Goal: Task Accomplishment & Management: Manage account settings

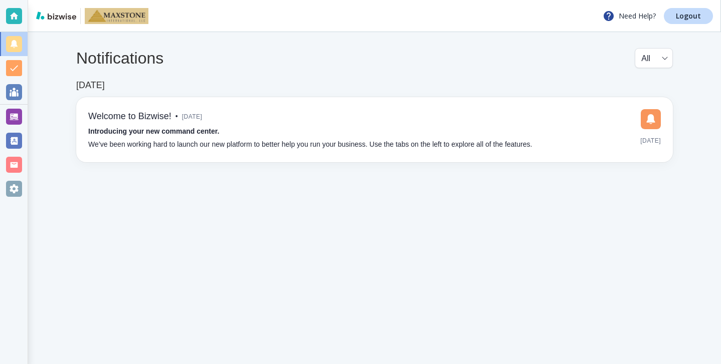
click at [262, 87] on div "[DATE] Welcome to Bizwise! • [DATE] Introducing your new command center. We’ve …" at bounding box center [374, 121] width 596 height 82
click at [26, 127] on div at bounding box center [14, 117] width 28 height 24
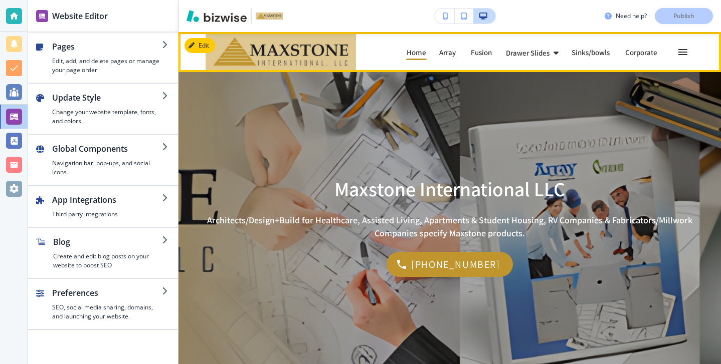
click at [530, 54] on p "Drawer Slides" at bounding box center [528, 53] width 44 height 8
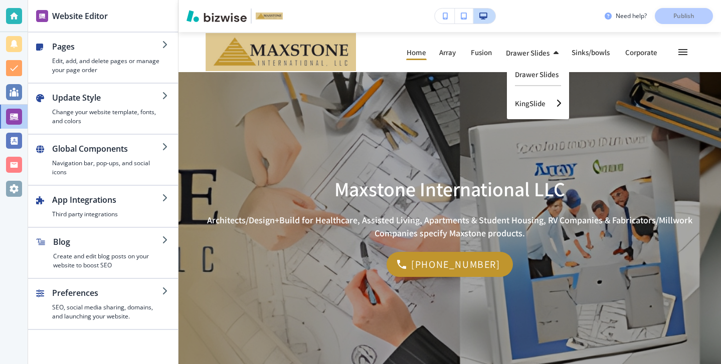
click at [498, 48] on div "Fusion Fusion" at bounding box center [487, 52] width 35 height 16
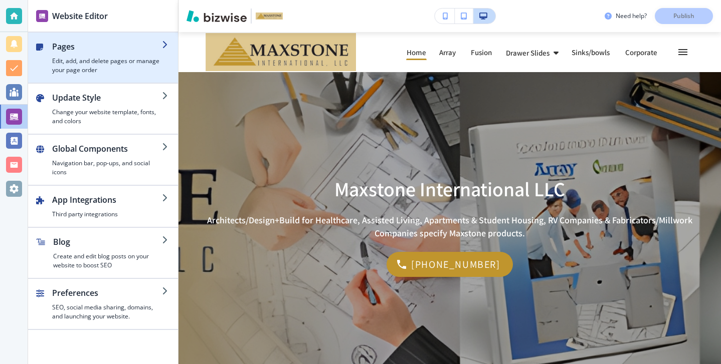
click at [139, 60] on h4 "Edit, add, and delete pages or manage your page order" at bounding box center [107, 66] width 110 height 18
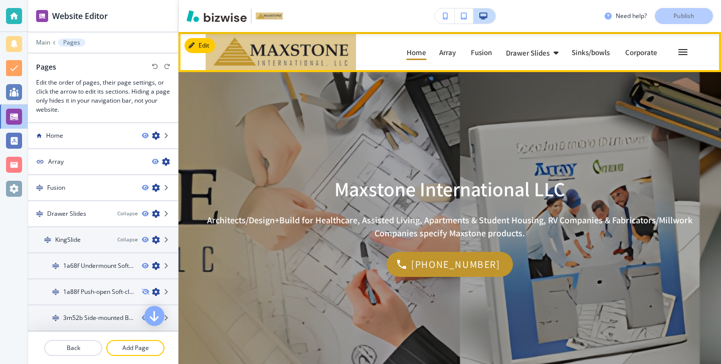
click at [457, 57] on link "Array Array" at bounding box center [449, 52] width 20 height 16
click at [451, 53] on p "Array" at bounding box center [448, 53] width 19 height 8
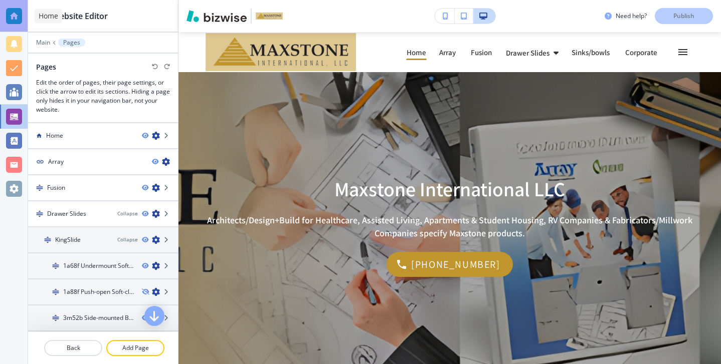
click at [18, 20] on div at bounding box center [14, 16] width 16 height 16
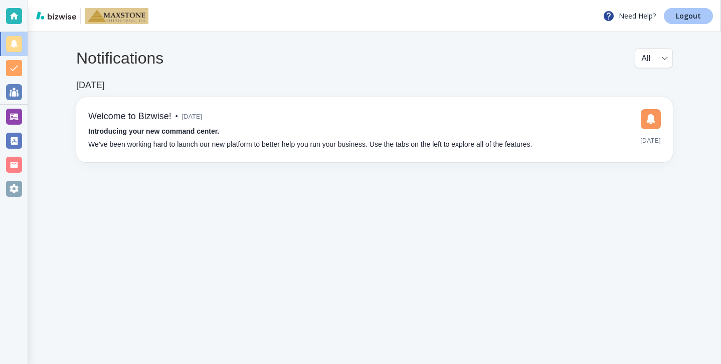
click at [693, 19] on p "Logout" at bounding box center [688, 16] width 25 height 7
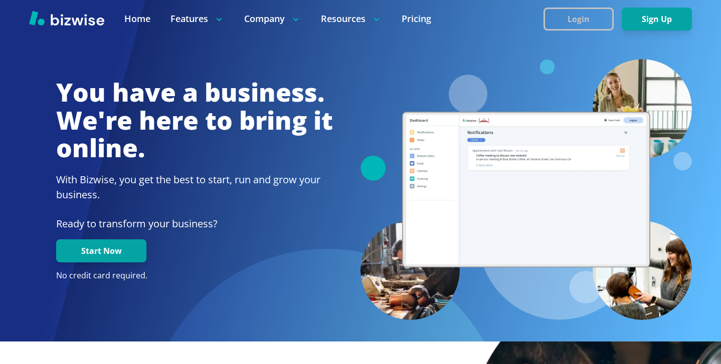
click at [599, 13] on button "Login" at bounding box center [578, 19] width 70 height 23
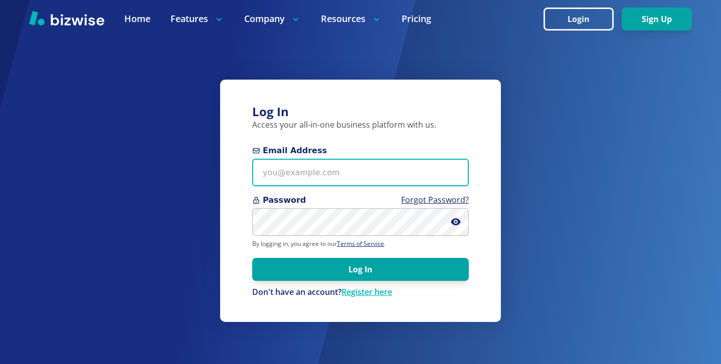
click at [368, 171] on input "Email Address" at bounding box center [360, 173] width 217 height 28
paste input "[PERSON_NAME][EMAIL_ADDRESS][DOMAIN_NAME]"
type input "[PERSON_NAME][EMAIL_ADDRESS][DOMAIN_NAME]"
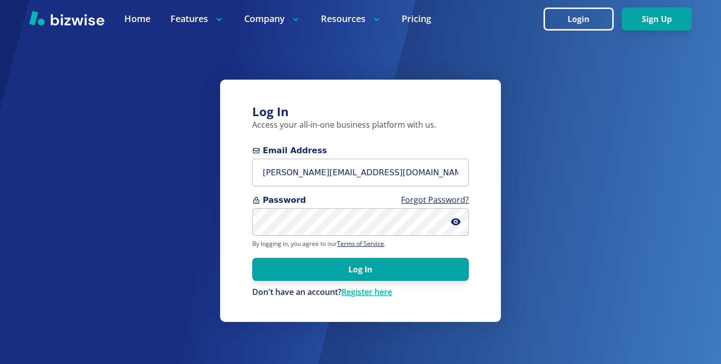
click at [421, 67] on div "Log In Access your all-in-one business platform with us. Email Address [PERSON_…" at bounding box center [360, 182] width 721 height 364
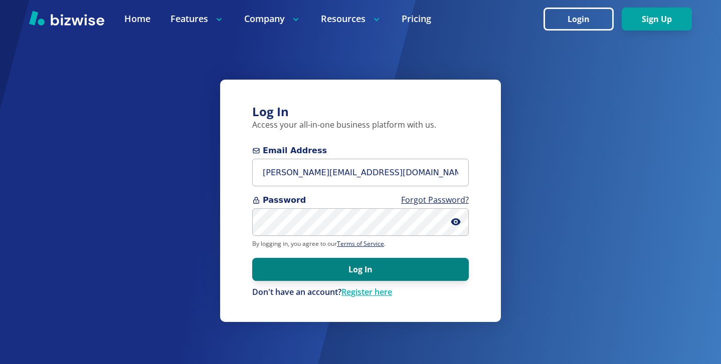
click at [459, 268] on button "Log In" at bounding box center [360, 269] width 217 height 23
